Goal: Task Accomplishment & Management: Use online tool/utility

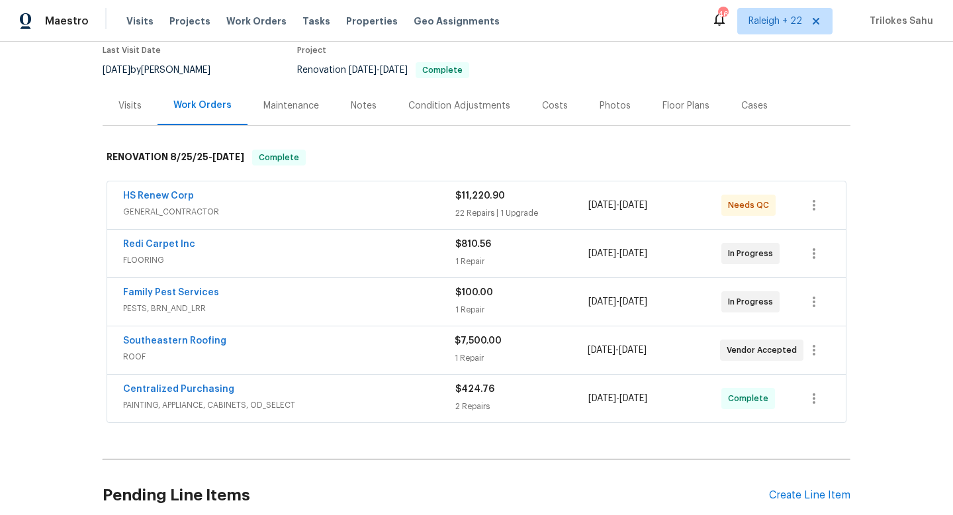
scroll to position [229, 0]
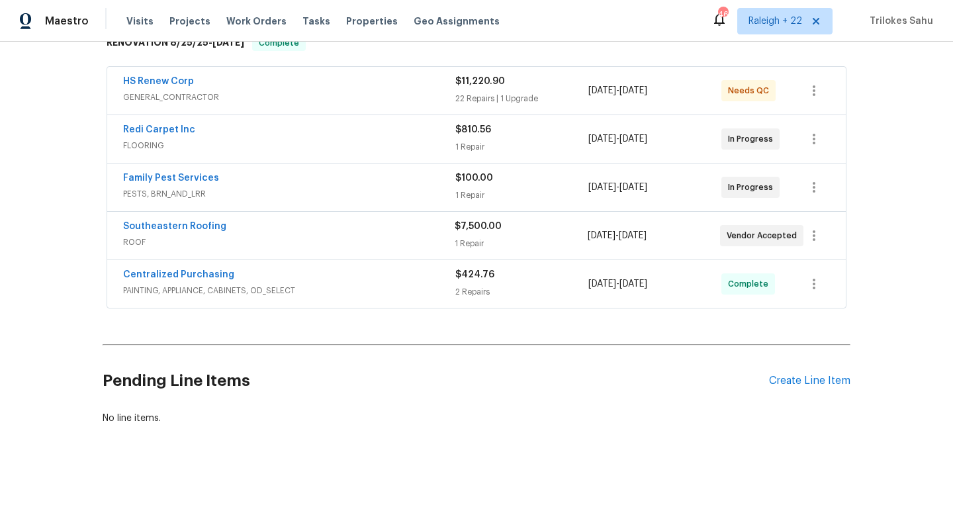
click at [161, 289] on span "PAINTING, APPLIANCE, CABINETS, OD_SELECT" at bounding box center [289, 290] width 332 height 13
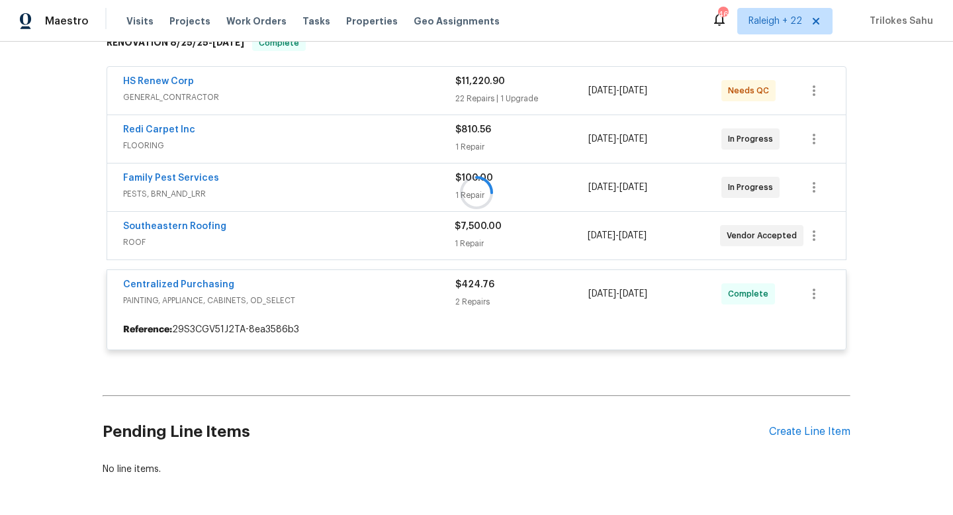
click at [150, 101] on div at bounding box center [477, 193] width 748 height 342
click at [148, 100] on div at bounding box center [477, 193] width 748 height 342
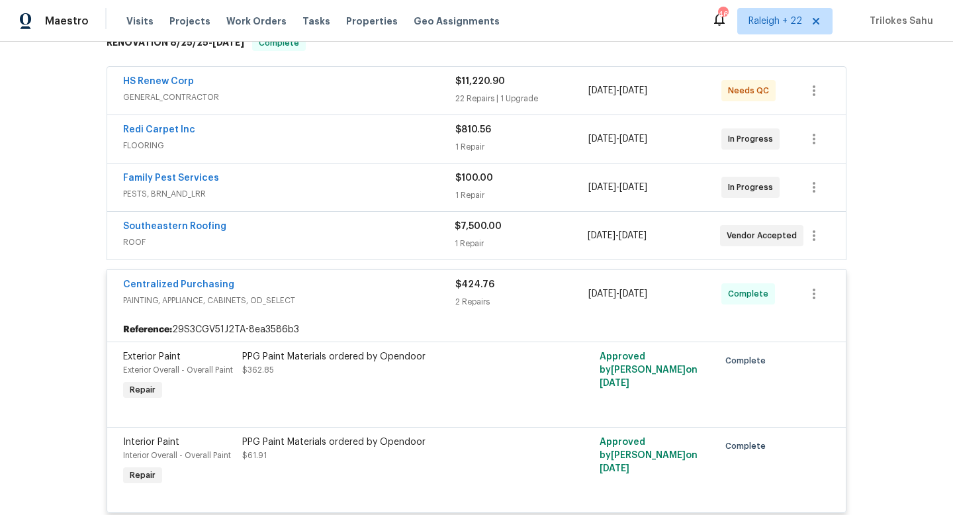
click at [130, 243] on span "ROOF" at bounding box center [289, 242] width 332 height 13
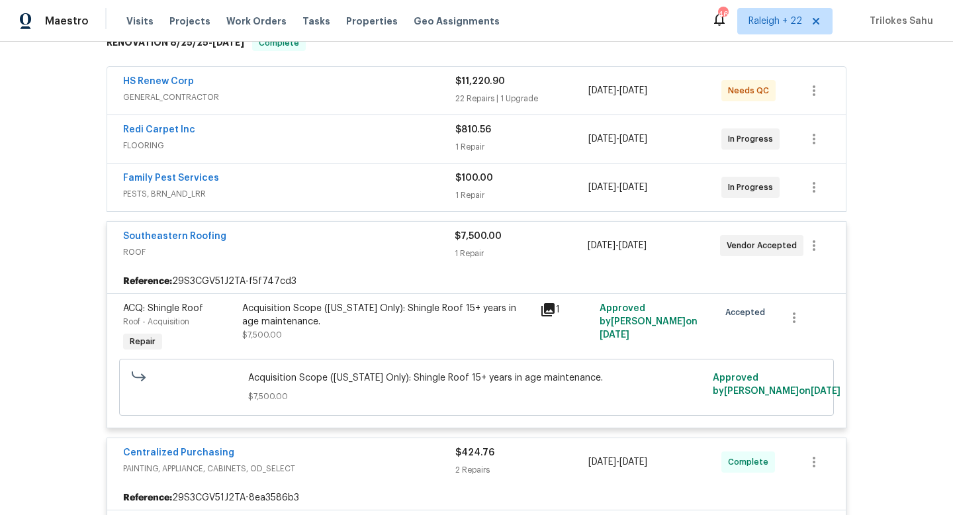
click at [133, 189] on span "PESTS, BRN_AND_LRR" at bounding box center [289, 193] width 332 height 13
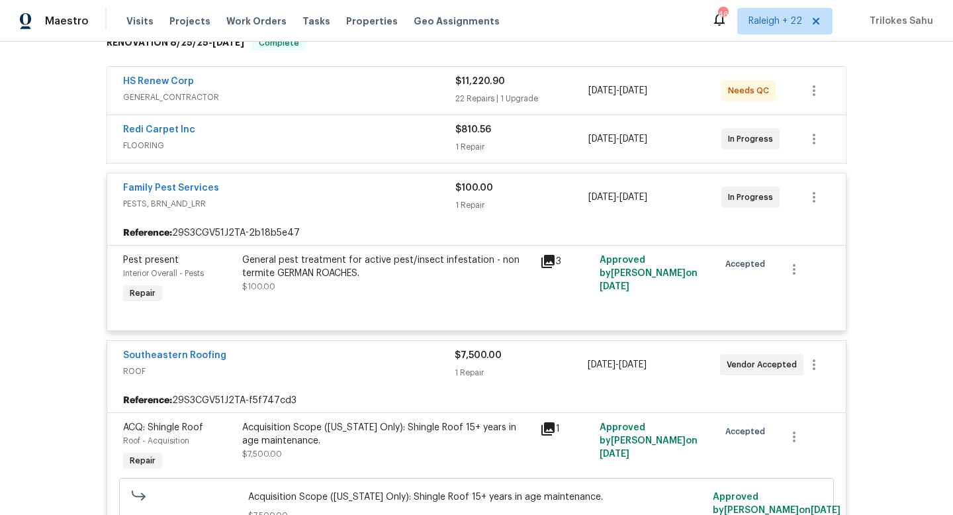
click at [133, 142] on span "FLOORING" at bounding box center [289, 145] width 332 height 13
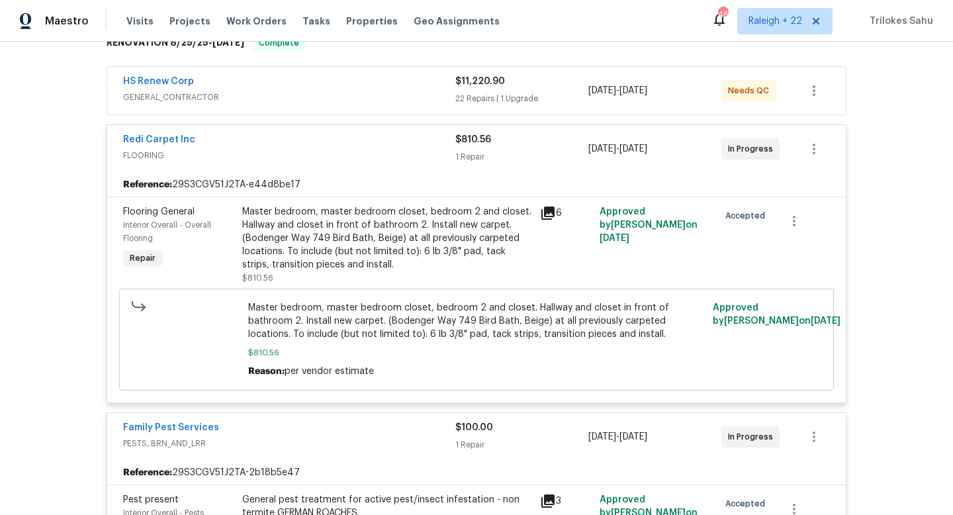
click at [165, 97] on span "GENERAL_CONTRACTOR" at bounding box center [289, 97] width 332 height 13
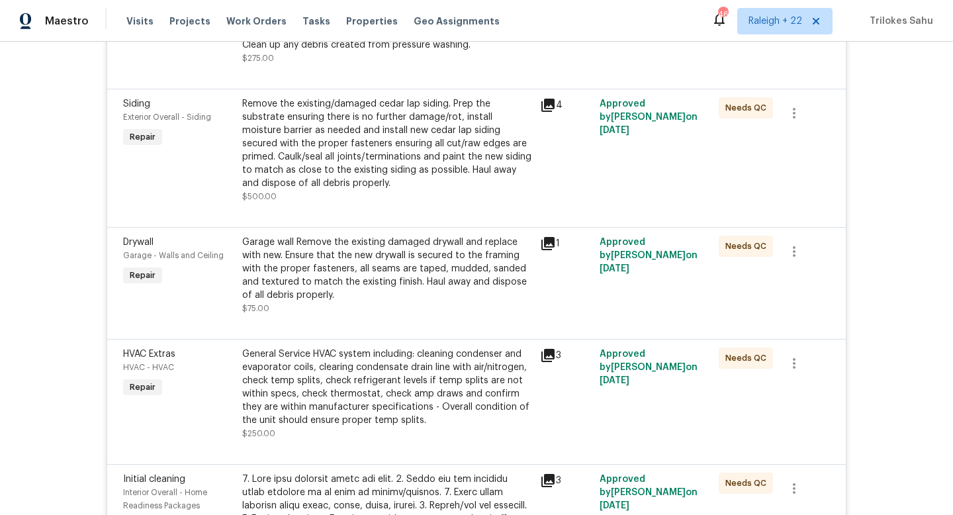
scroll to position [870, 0]
